Goal: Task Accomplishment & Management: Manage account settings

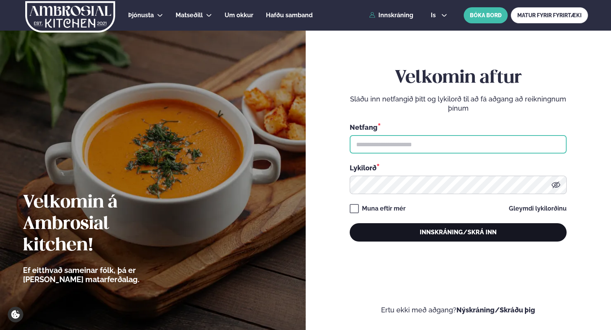
type input "**********"
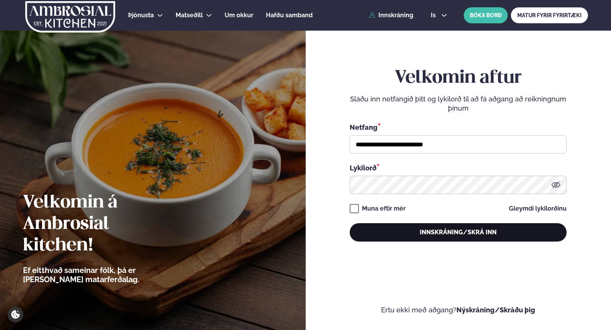
click at [438, 233] on button "Innskráning/Skrá inn" at bounding box center [458, 232] width 217 height 18
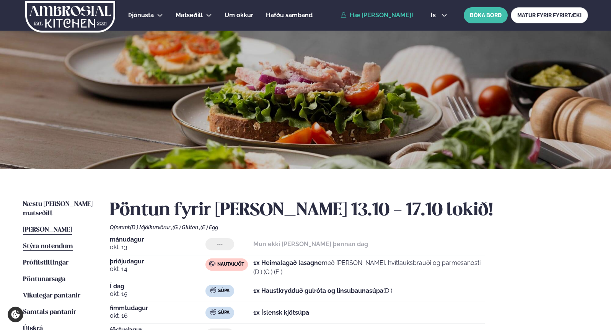
click at [67, 243] on span "Stýra notendum" at bounding box center [48, 246] width 50 height 7
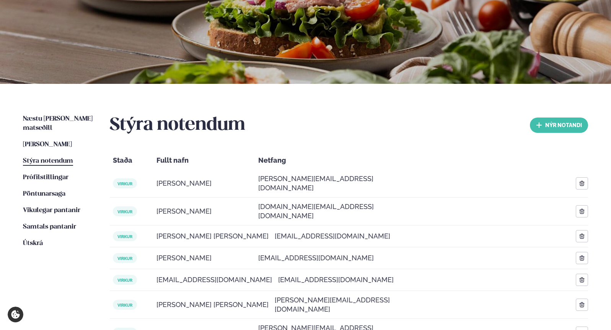
scroll to position [87, 0]
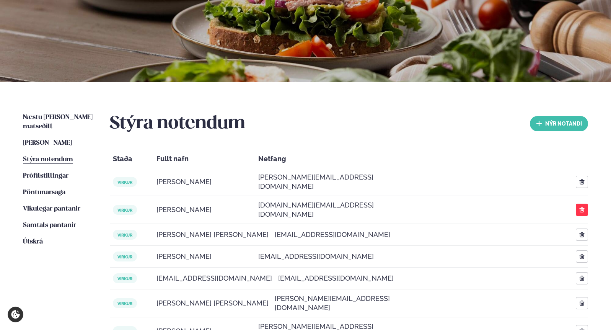
click at [580, 207] on icon "button" at bounding box center [582, 209] width 5 height 5
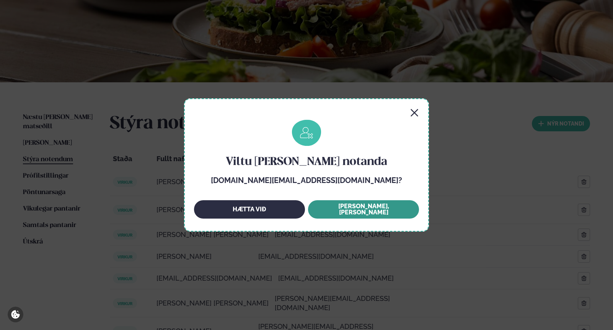
click at [356, 210] on button "[PERSON_NAME], [PERSON_NAME]" at bounding box center [363, 209] width 111 height 18
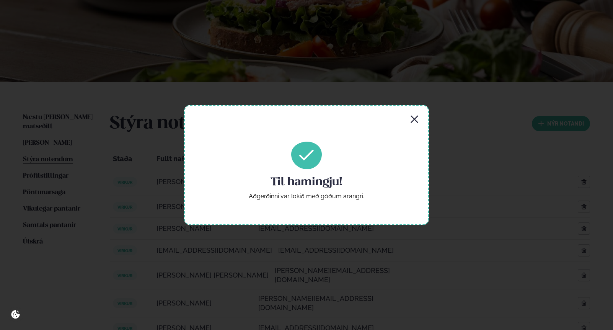
click at [416, 119] on icon "button" at bounding box center [414, 119] width 9 height 9
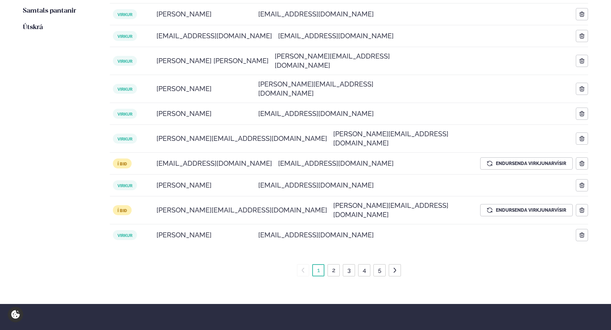
scroll to position [302, 0]
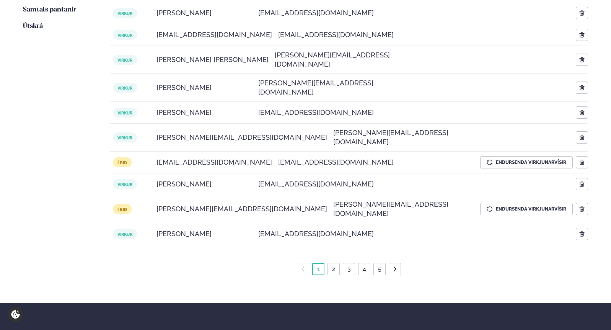
click at [334, 263] on link "2" at bounding box center [334, 269] width 7 height 12
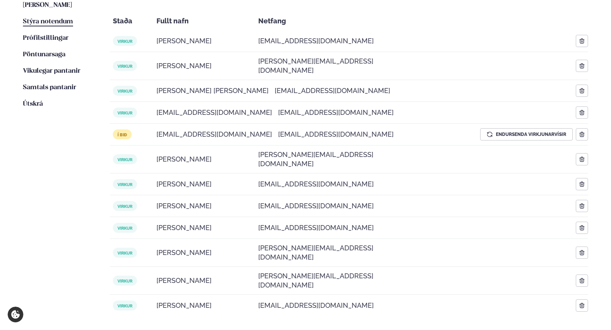
scroll to position [263, 0]
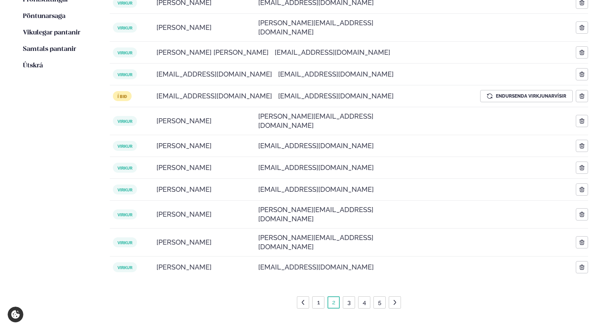
click at [320, 296] on link "1" at bounding box center [319, 302] width 6 height 12
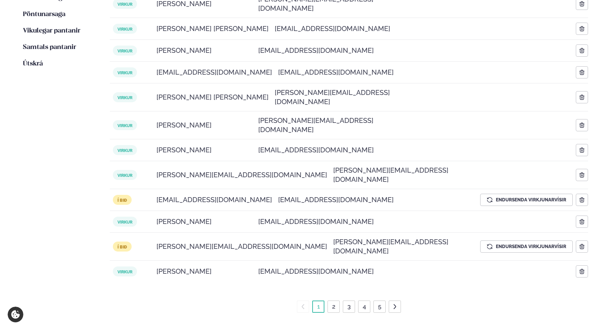
scroll to position [269, 0]
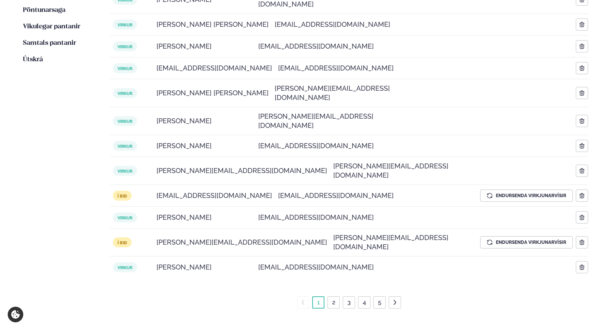
click at [131, 262] on span "virkur" at bounding box center [125, 267] width 24 height 10
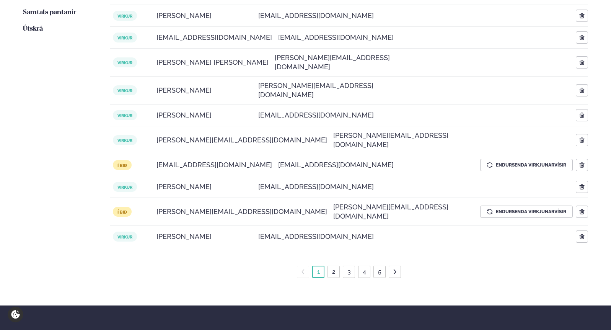
scroll to position [311, 0]
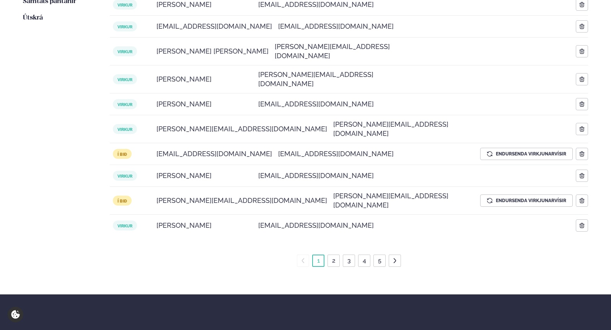
click at [122, 221] on span "virkur" at bounding box center [125, 226] width 24 height 10
click at [120, 221] on span "virkur" at bounding box center [125, 226] width 24 height 10
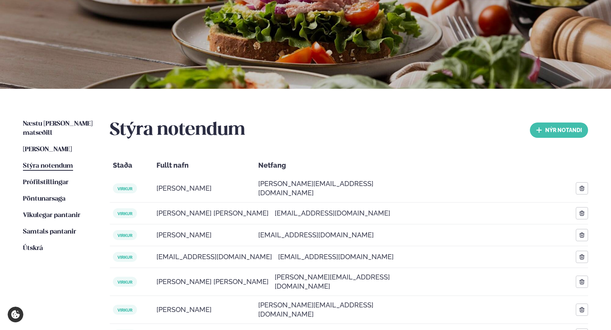
scroll to position [64, 0]
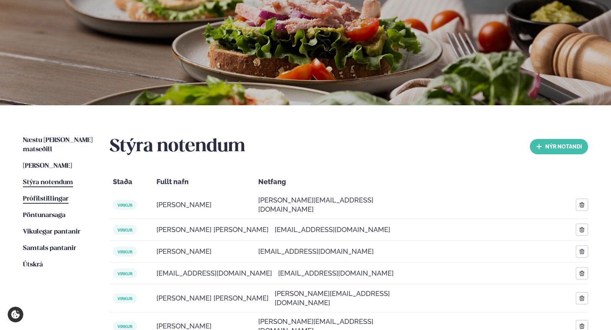
click at [41, 196] on span "Prófílstillingar" at bounding box center [46, 199] width 46 height 7
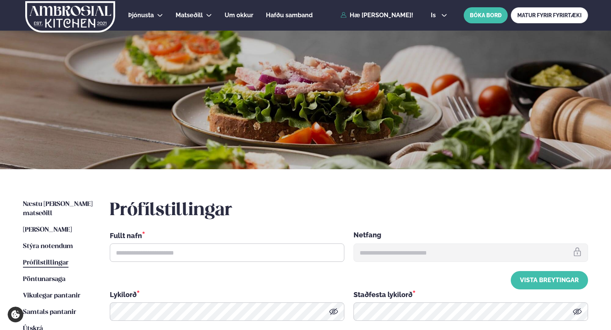
type input "**********"
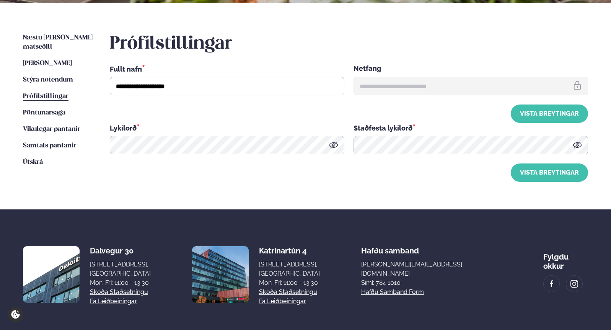
scroll to position [161, 0]
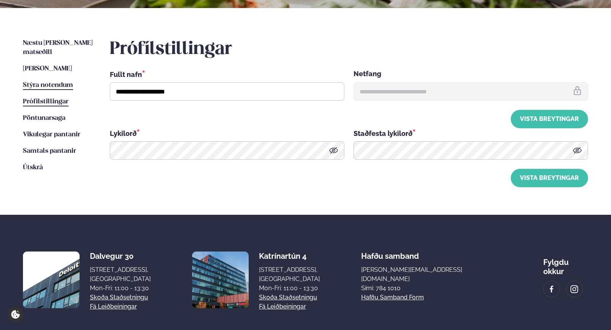
click at [53, 82] on span "Stýra notendum" at bounding box center [48, 85] width 50 height 7
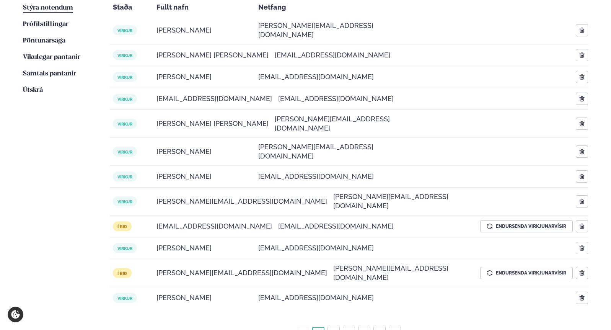
scroll to position [237, 0]
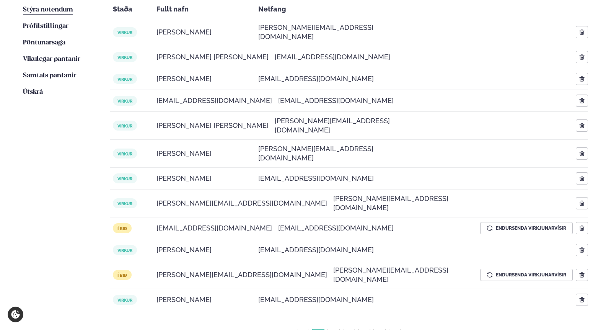
click at [122, 295] on span "virkur" at bounding box center [125, 300] width 24 height 10
click at [333, 329] on link "2" at bounding box center [334, 335] width 7 height 12
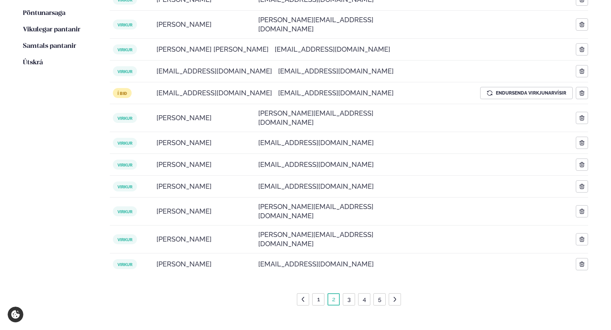
scroll to position [266, 0]
click at [347, 293] on link "3" at bounding box center [349, 299] width 7 height 12
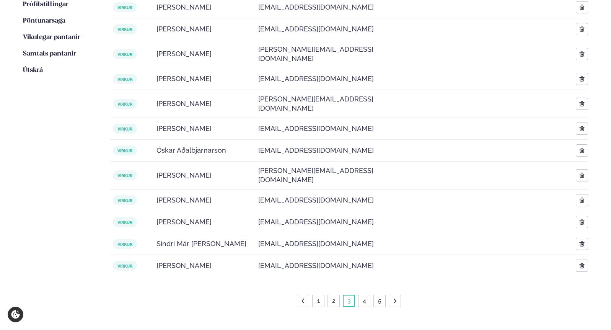
scroll to position [259, 0]
click at [364, 294] on link "4" at bounding box center [364, 300] width 7 height 12
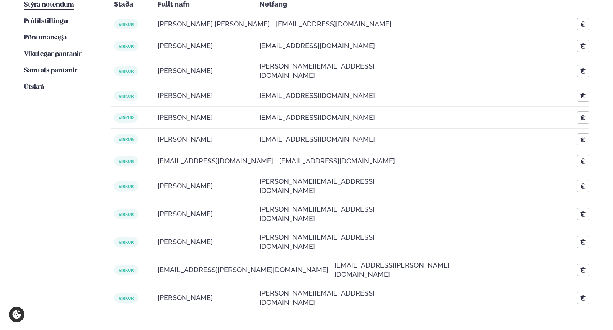
scroll to position [243, 0]
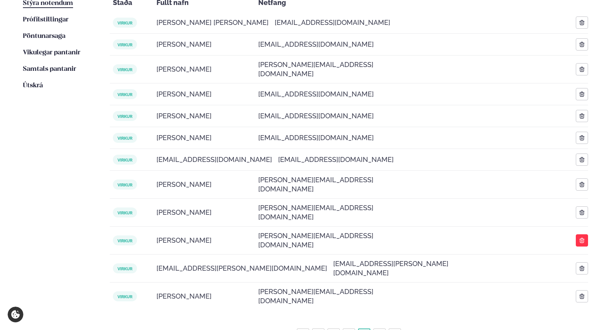
click at [583, 240] on icon "button" at bounding box center [583, 241] width 0 height 2
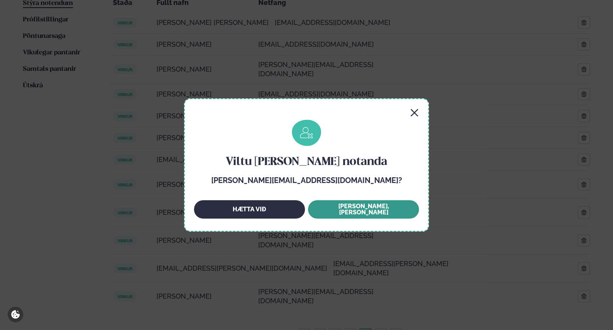
click at [374, 211] on button "[PERSON_NAME], [PERSON_NAME]" at bounding box center [363, 209] width 111 height 18
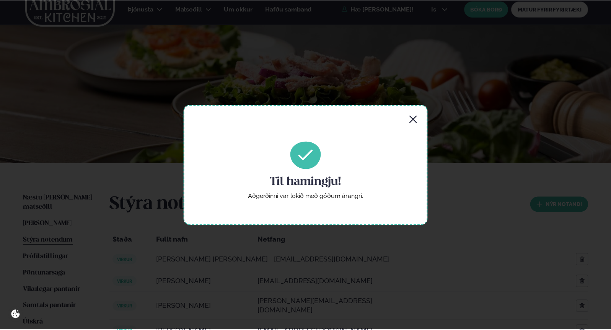
scroll to position [0, 0]
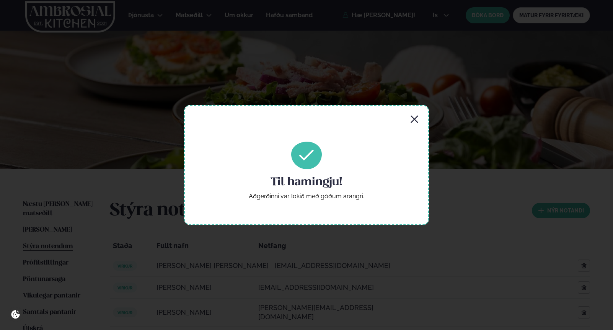
click at [415, 120] on icon "button" at bounding box center [414, 119] width 9 height 9
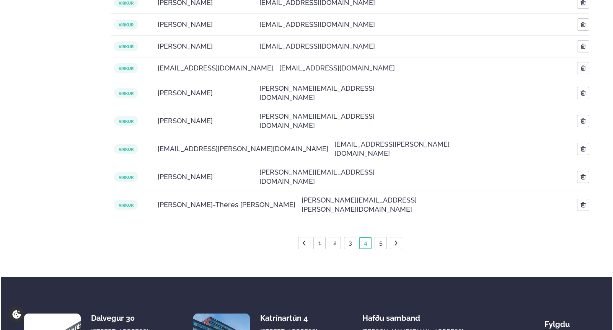
scroll to position [341, 0]
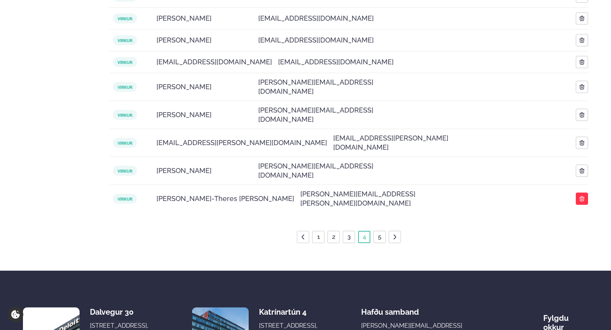
click at [582, 196] on icon "button" at bounding box center [582, 199] width 6 height 6
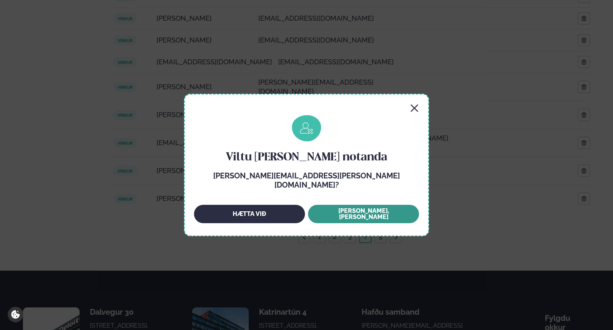
click at [400, 210] on button "[PERSON_NAME], [PERSON_NAME]" at bounding box center [363, 214] width 111 height 18
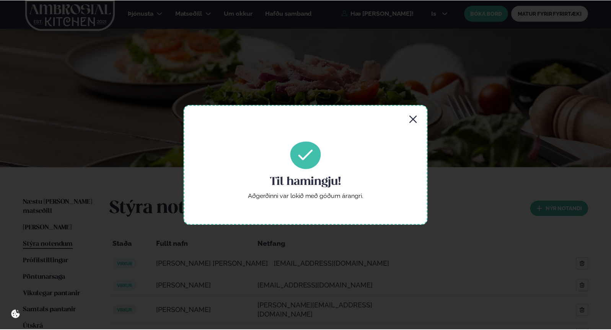
scroll to position [0, 0]
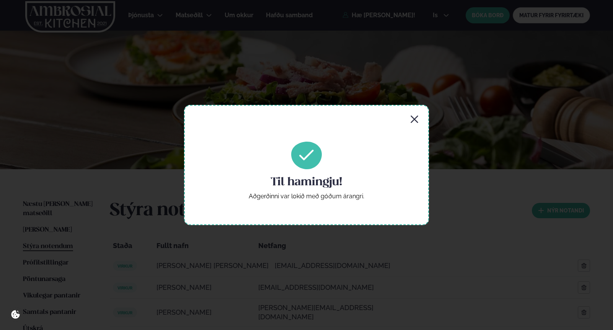
click at [416, 123] on icon "button" at bounding box center [414, 119] width 9 height 9
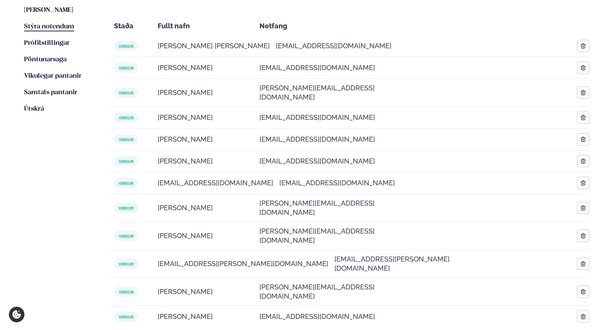
scroll to position [221, 0]
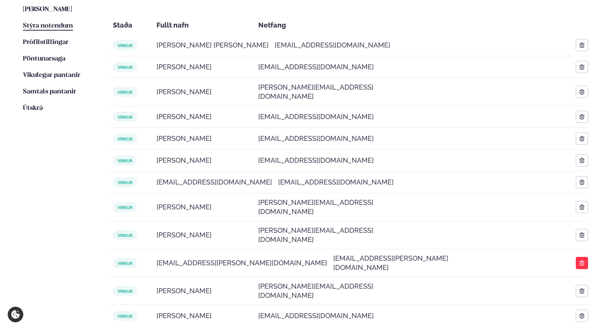
click at [582, 260] on icon "button" at bounding box center [582, 263] width 6 height 6
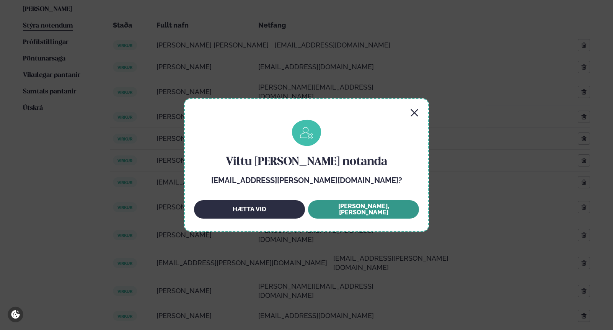
click at [391, 213] on button "[PERSON_NAME], [PERSON_NAME]" at bounding box center [363, 209] width 111 height 18
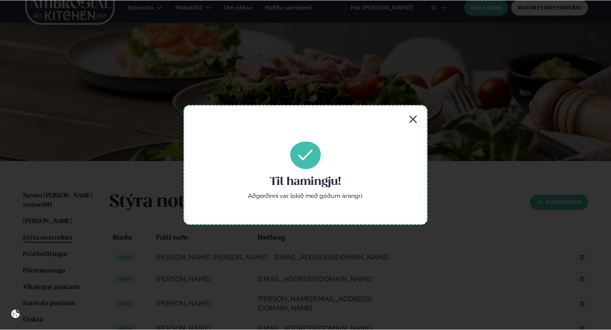
scroll to position [0, 0]
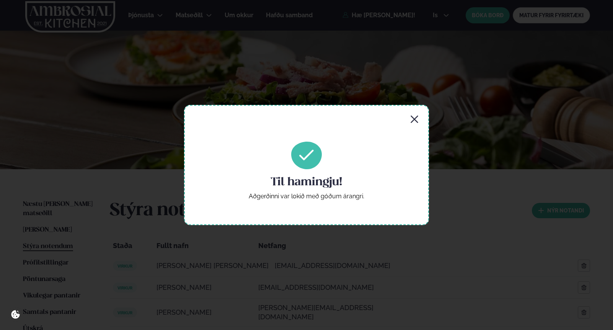
click at [417, 119] on icon "button" at bounding box center [414, 119] width 9 height 9
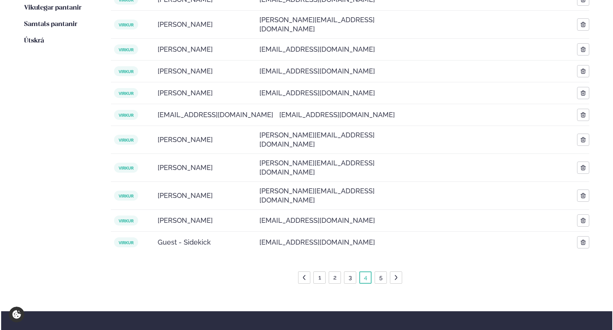
scroll to position [286, 0]
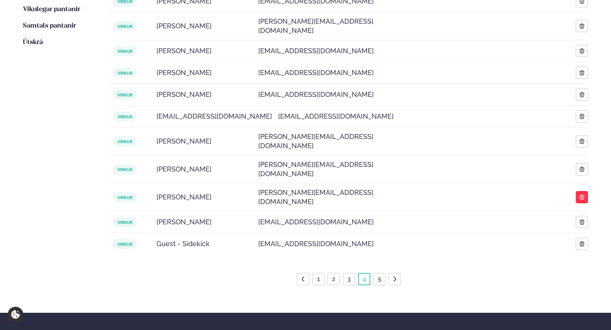
click at [581, 194] on icon "button" at bounding box center [582, 197] width 6 height 6
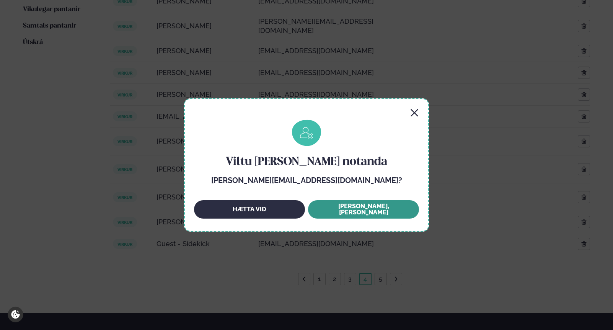
click at [384, 210] on button "[PERSON_NAME], [PERSON_NAME]" at bounding box center [363, 209] width 111 height 18
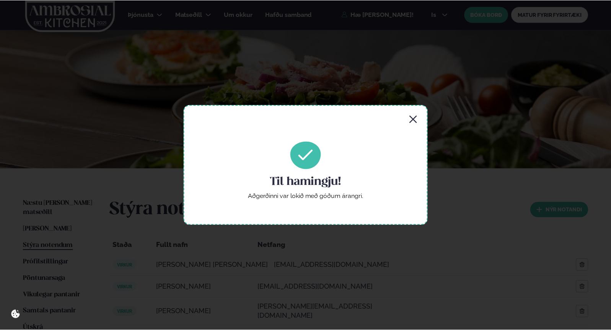
scroll to position [0, 0]
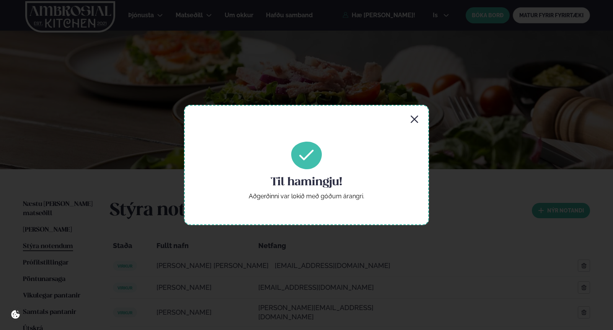
click at [414, 119] on icon "button" at bounding box center [414, 119] width 7 height 7
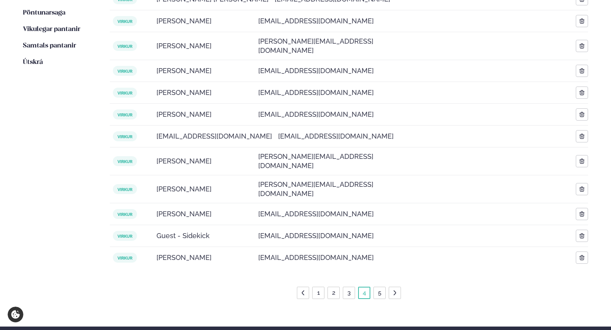
scroll to position [271, 0]
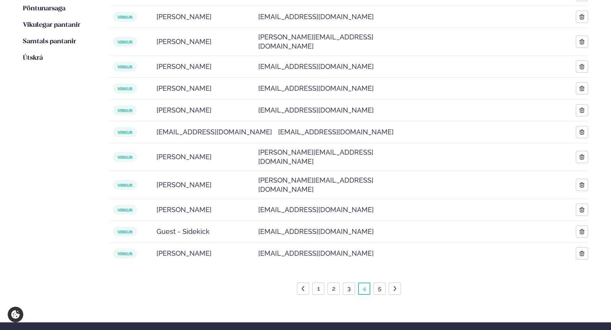
click at [381, 283] on link "5" at bounding box center [380, 289] width 7 height 12
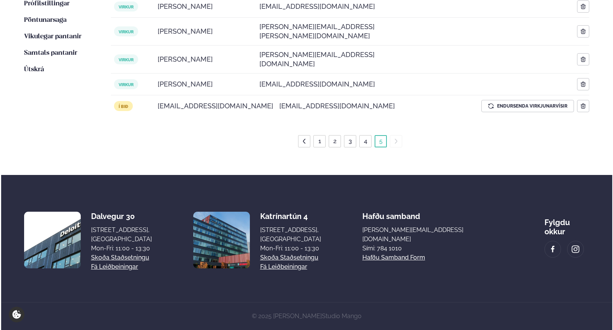
scroll to position [200, 0]
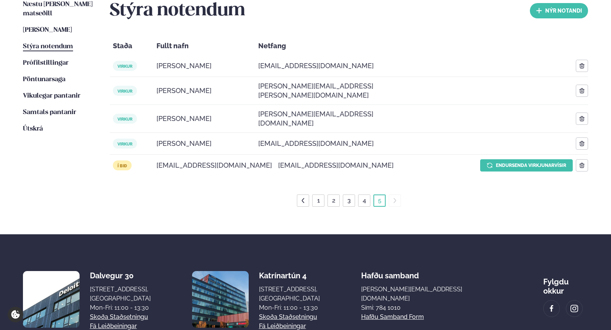
click at [539, 162] on span "Endursenda virkjunarvísir" at bounding box center [531, 165] width 70 height 7
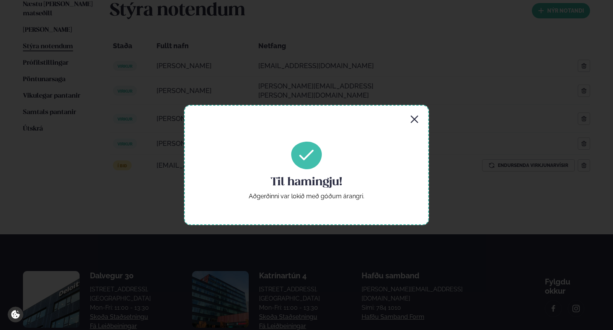
click at [415, 118] on icon "button" at bounding box center [414, 119] width 7 height 7
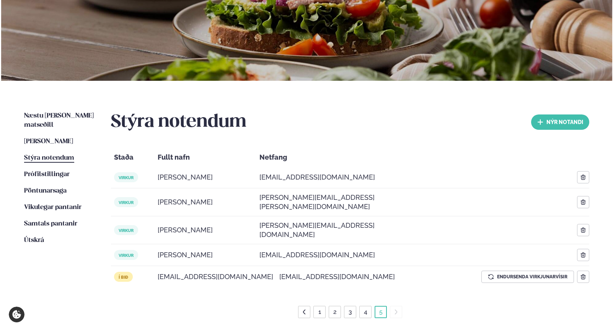
scroll to position [90, 0]
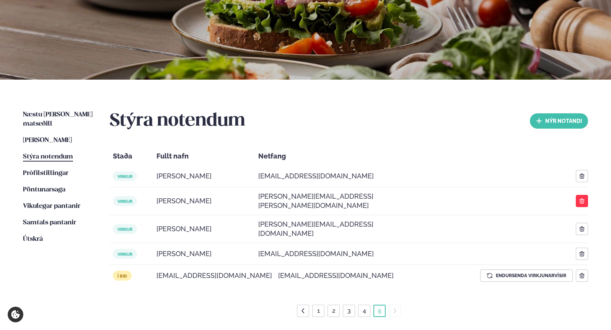
click at [582, 198] on icon "button" at bounding box center [582, 201] width 6 height 6
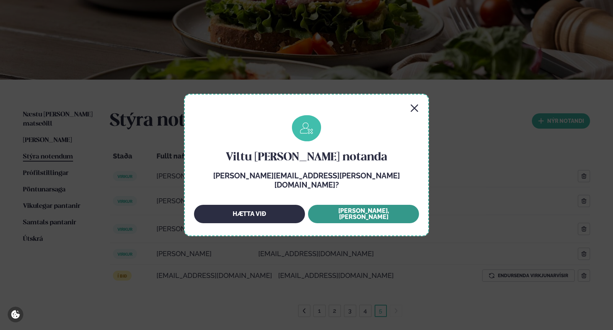
click at [374, 212] on button "[PERSON_NAME], [PERSON_NAME]" at bounding box center [363, 214] width 111 height 18
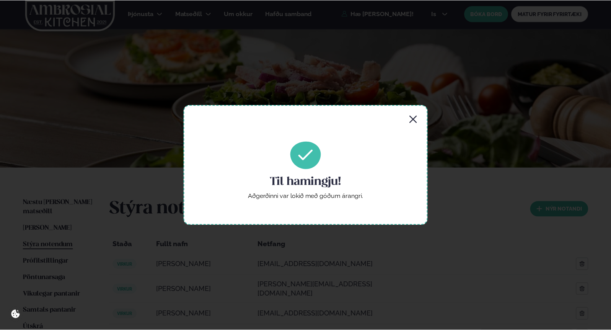
scroll to position [0, 0]
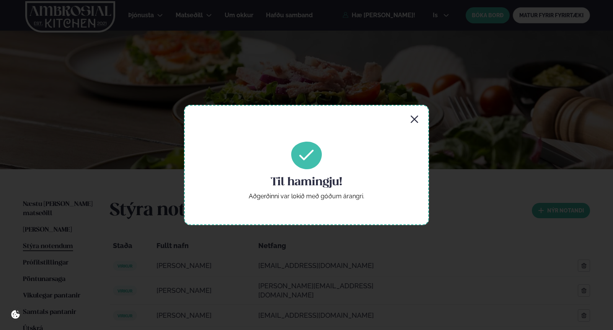
click at [417, 121] on icon "button" at bounding box center [414, 119] width 7 height 7
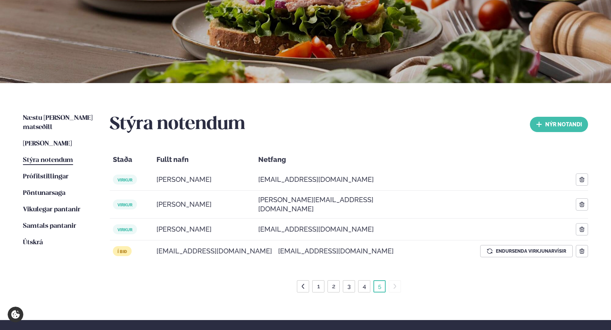
scroll to position [88, 0]
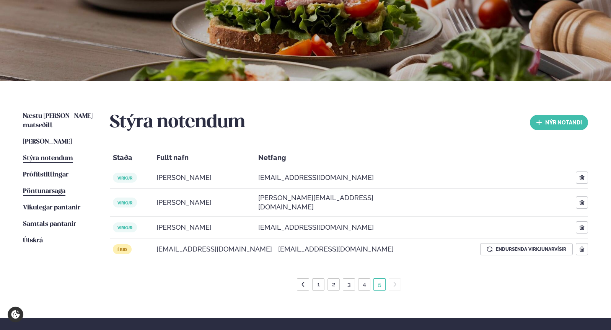
click at [60, 188] on span "Pöntunarsaga" at bounding box center [44, 191] width 42 height 7
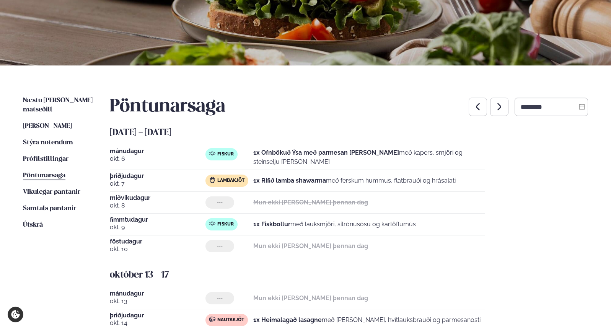
scroll to position [120, 0]
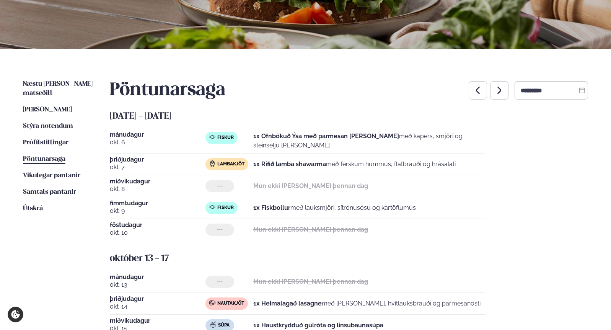
click at [42, 156] on span "Pöntunarsaga" at bounding box center [44, 159] width 42 height 7
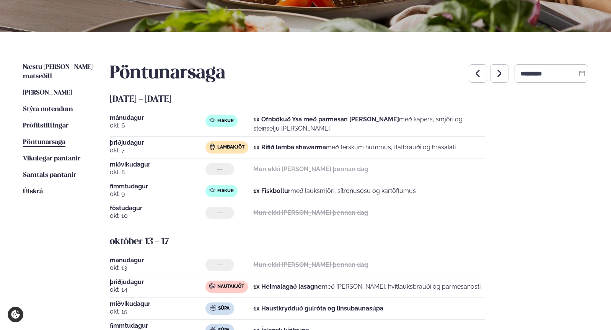
scroll to position [134, 0]
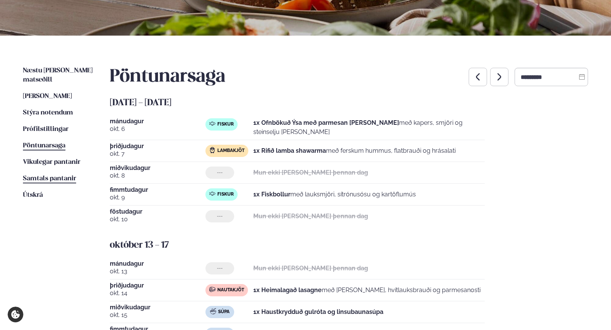
click at [65, 175] on span "Samtals pantanir" at bounding box center [49, 178] width 53 height 7
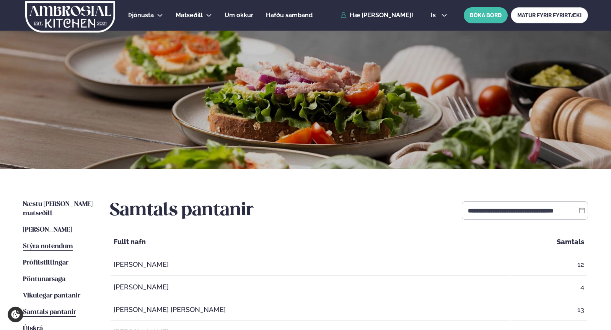
click at [51, 243] on span "Stýra notendum" at bounding box center [48, 246] width 50 height 7
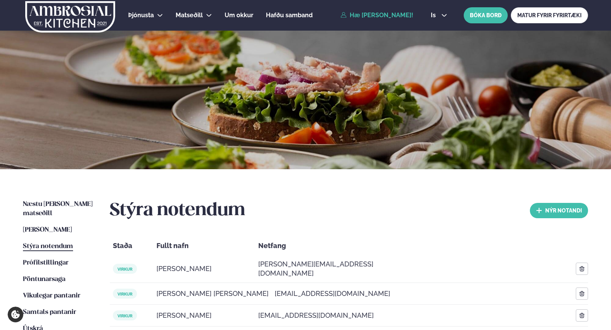
click at [390, 16] on link "Hæ [PERSON_NAME]!" at bounding box center [377, 15] width 73 height 7
